Goal: Task Accomplishment & Management: Use online tool/utility

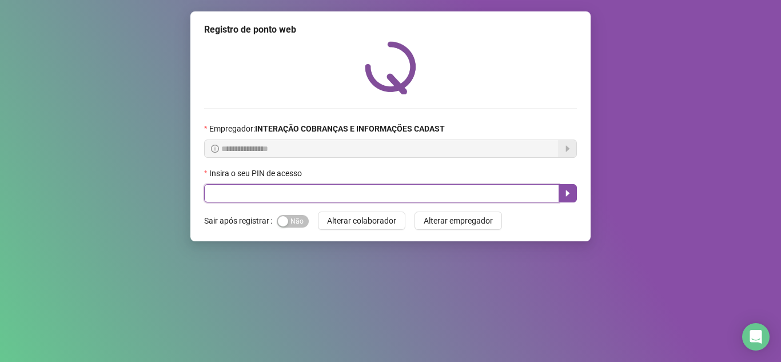
click at [375, 189] on input "text" at bounding box center [381, 193] width 355 height 18
type input "*****"
click at [559, 188] on button "button" at bounding box center [568, 193] width 18 height 18
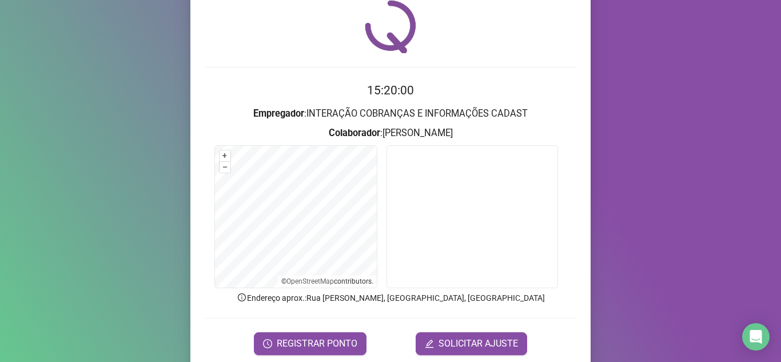
scroll to position [85, 0]
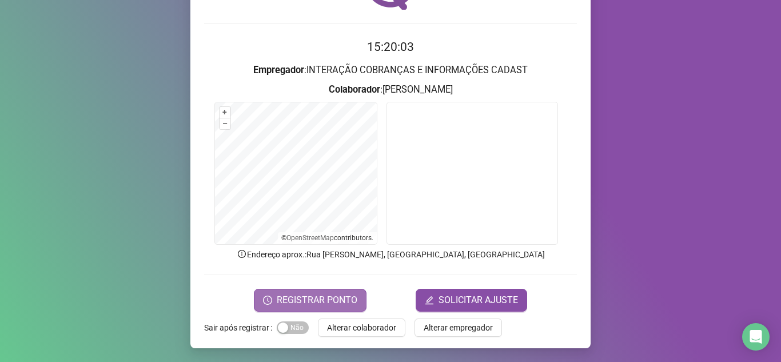
click at [321, 304] on span "REGISTRAR PONTO" at bounding box center [317, 300] width 81 height 14
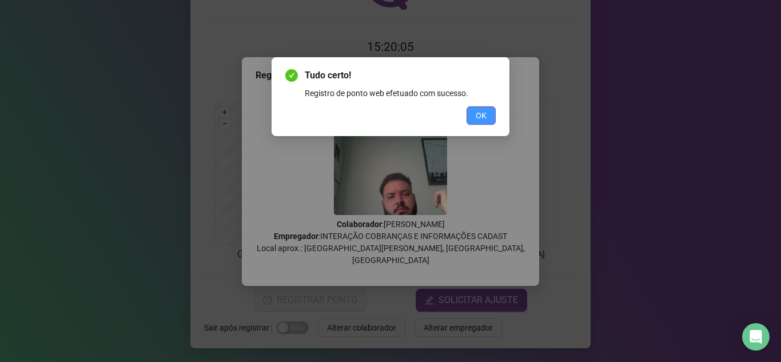
click at [473, 113] on button "OK" at bounding box center [481, 115] width 29 height 18
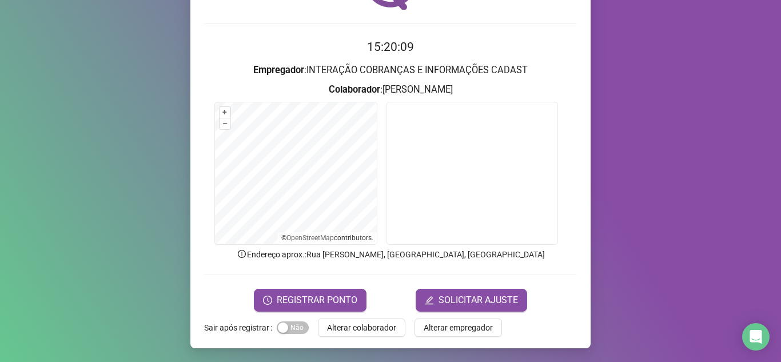
drag, startPoint x: 352, startPoint y: 322, endPoint x: 362, endPoint y: 326, distance: 10.5
click at [352, 323] on span "Alterar colaborador" at bounding box center [361, 327] width 69 height 13
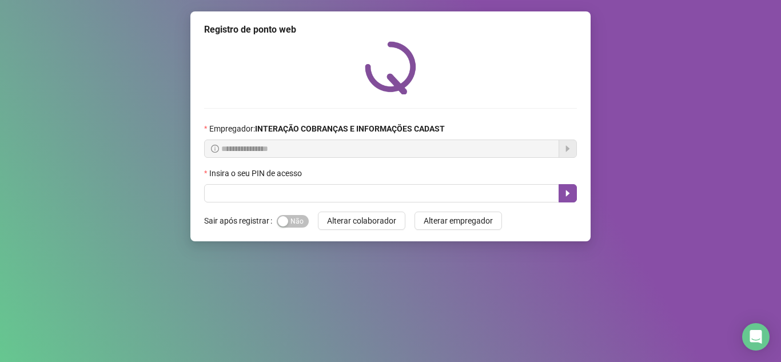
scroll to position [0, 0]
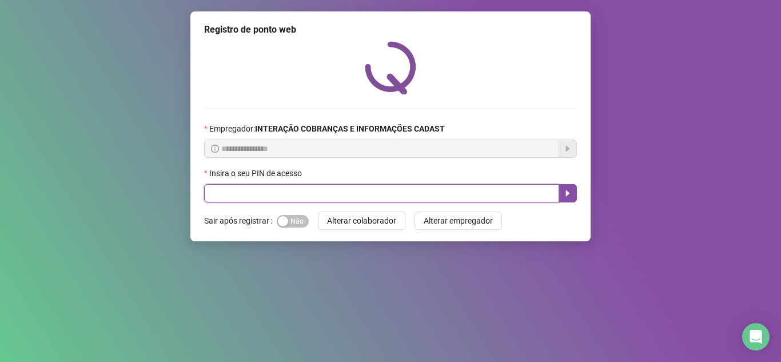
click at [336, 194] on input "text" at bounding box center [381, 193] width 355 height 18
type input "*****"
click at [566, 196] on icon "caret-right" at bounding box center [567, 193] width 9 height 9
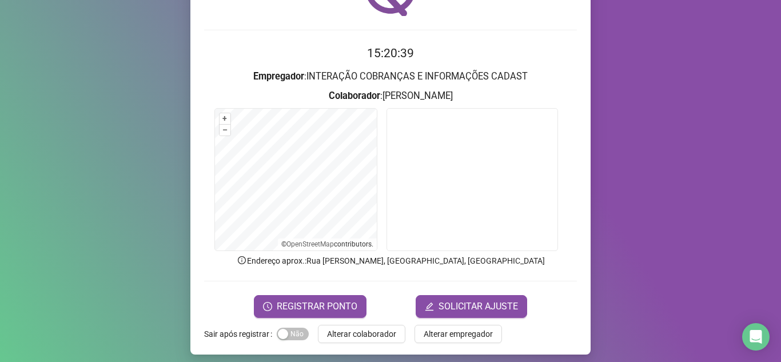
scroll to position [85, 0]
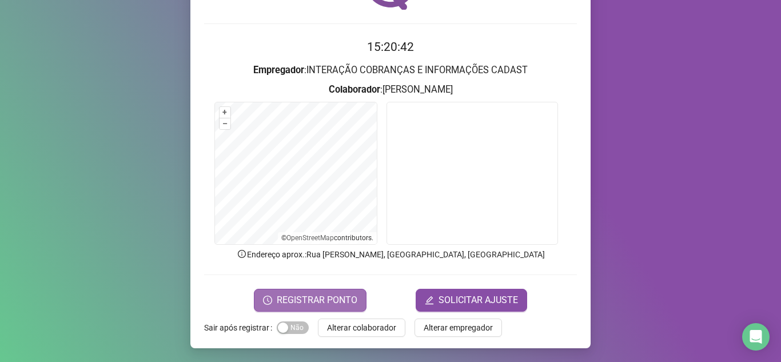
click at [350, 300] on span "REGISTRAR PONTO" at bounding box center [317, 300] width 81 height 14
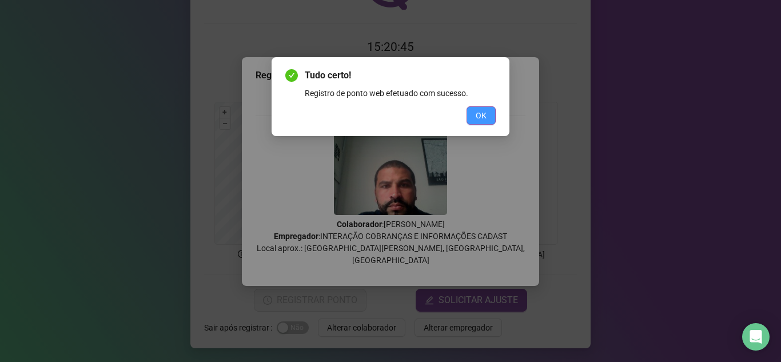
click at [489, 120] on button "OK" at bounding box center [481, 115] width 29 height 18
